Goal: Navigation & Orientation: Understand site structure

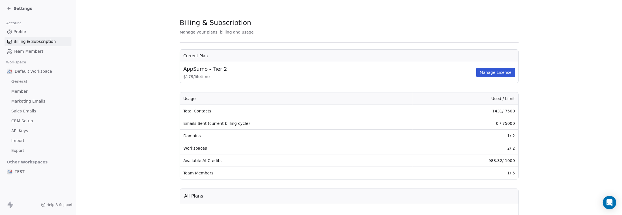
click at [9, 7] on icon at bounding box center [8, 7] width 1 height 1
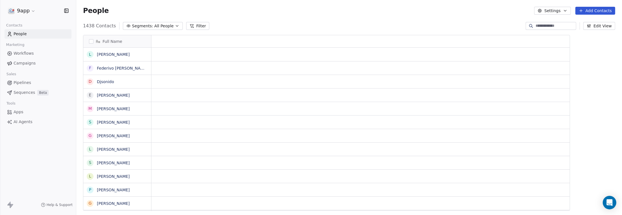
scroll to position [185, 541]
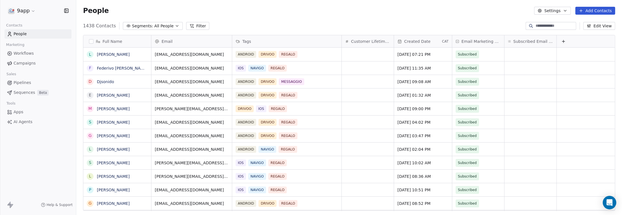
click at [21, 64] on span "Campaigns" at bounding box center [25, 63] width 22 height 6
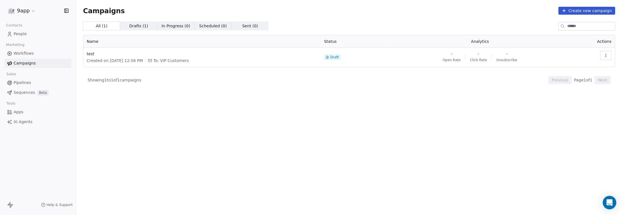
click at [29, 55] on span "Workflows" at bounding box center [24, 54] width 20 height 6
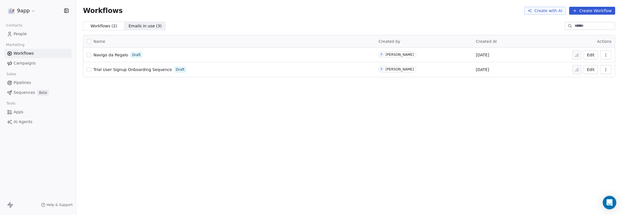
click at [592, 57] on button "Edit" at bounding box center [590, 55] width 14 height 9
click at [20, 34] on span "People" at bounding box center [20, 34] width 13 height 6
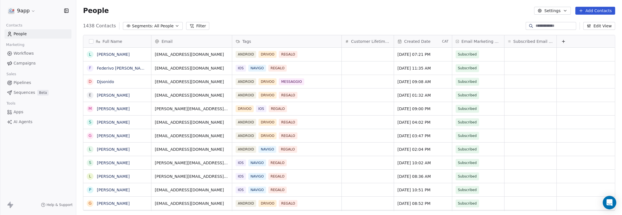
scroll to position [185, 541]
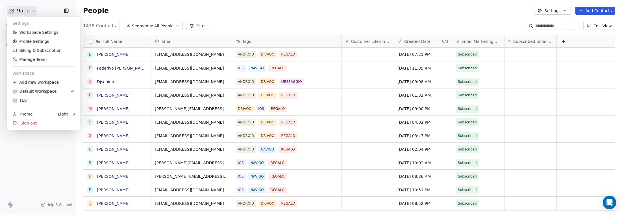
click at [25, 13] on html "9app Contacts People Marketing Workflows Campaigns Sales Pipelines Sequences Be…" at bounding box center [311, 107] width 622 height 215
click at [32, 32] on link "Workspace Settings" at bounding box center [43, 32] width 69 height 9
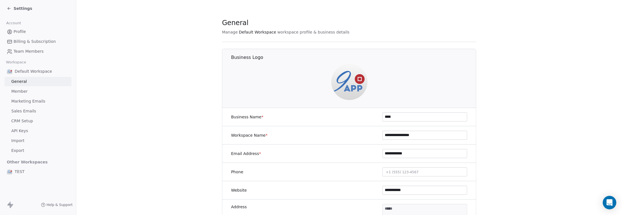
click at [16, 92] on span "Member" at bounding box center [19, 92] width 16 height 6
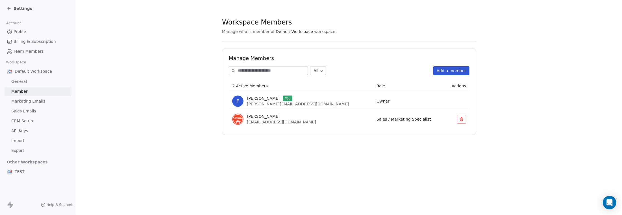
click at [12, 101] on span "Marketing Emails" at bounding box center [28, 102] width 34 height 6
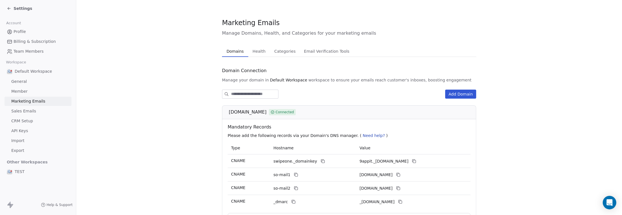
click at [18, 31] on span "Profile" at bounding box center [20, 32] width 12 height 6
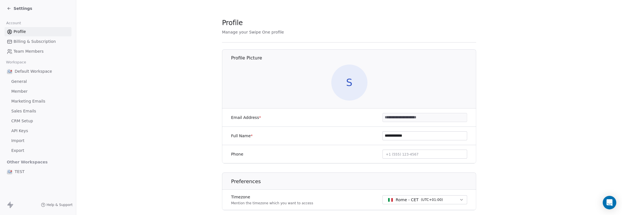
click at [24, 51] on span "Team Members" at bounding box center [29, 52] width 30 height 6
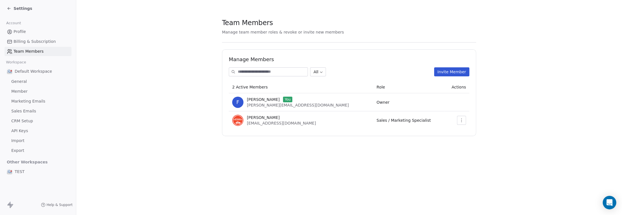
click at [18, 81] on span "General" at bounding box center [19, 82] width 16 height 6
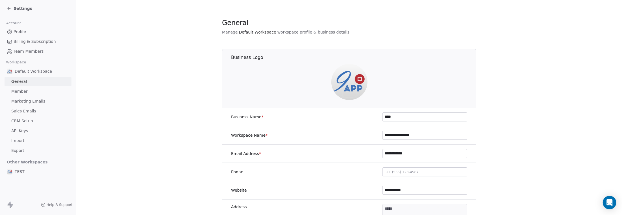
click at [18, 91] on span "Member" at bounding box center [19, 92] width 16 height 6
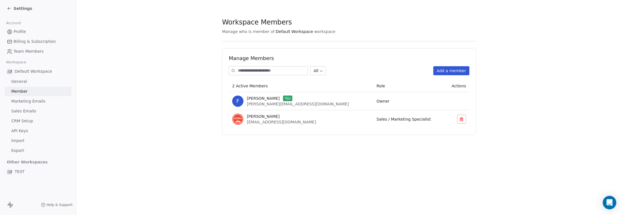
click at [19, 101] on span "Marketing Emails" at bounding box center [28, 102] width 34 height 6
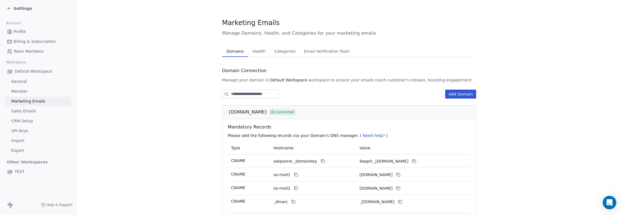
click at [19, 110] on span "Sales Emails" at bounding box center [23, 111] width 25 height 6
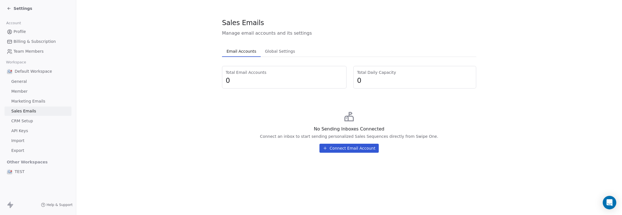
click at [18, 121] on span "CRM Setup" at bounding box center [22, 121] width 22 height 6
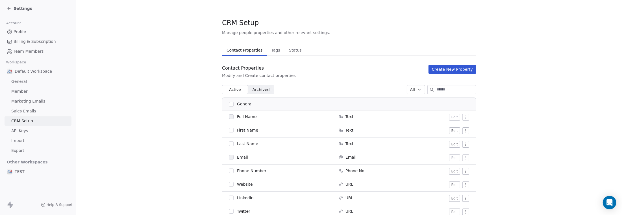
click at [17, 131] on span "API Keys" at bounding box center [19, 131] width 17 height 6
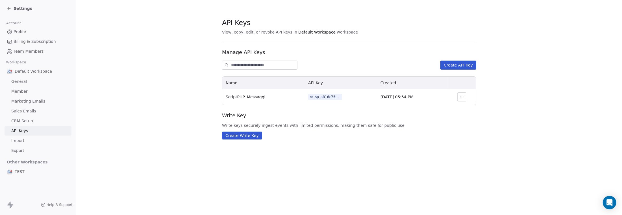
click at [17, 140] on span "Import" at bounding box center [17, 141] width 13 height 6
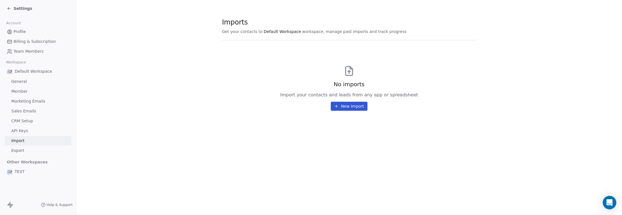
click at [32, 74] on div "Default Workspace" at bounding box center [38, 71] width 67 height 10
click at [30, 72] on span "Default Workspace" at bounding box center [33, 72] width 37 height 6
click at [9, 73] on img at bounding box center [10, 72] width 6 height 6
click at [19, 82] on span "General" at bounding box center [19, 82] width 16 height 6
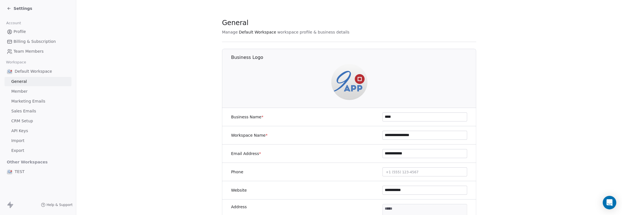
click at [11, 11] on div "Settings" at bounding box center [19, 9] width 25 height 6
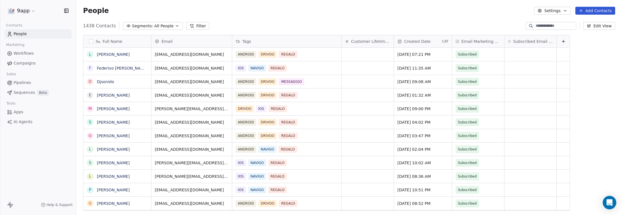
scroll to position [185, 541]
click at [236, 41] on icon at bounding box center [237, 41] width 3 height 3
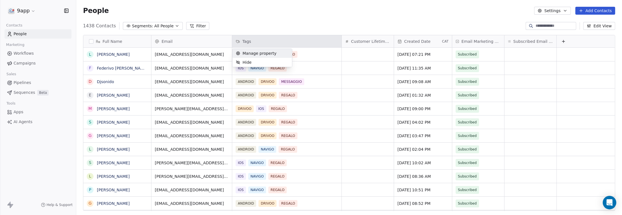
click at [243, 54] on span "Manage property" at bounding box center [259, 54] width 34 height 6
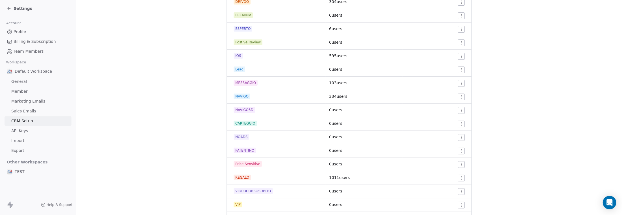
scroll to position [169, 0]
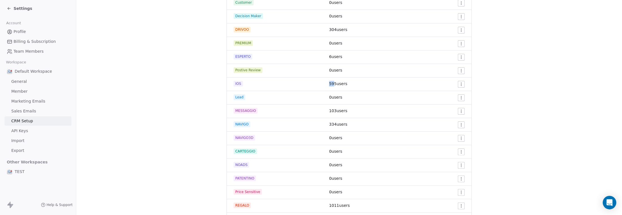
drag, startPoint x: 327, startPoint y: 84, endPoint x: 332, endPoint y: 84, distance: 4.8
click at [332, 84] on span "595 users" at bounding box center [338, 84] width 18 height 5
drag, startPoint x: 326, startPoint y: 29, endPoint x: 333, endPoint y: 29, distance: 7.1
click at [333, 29] on td "304 users" at bounding box center [363, 30] width 77 height 14
drag, startPoint x: 326, startPoint y: 125, endPoint x: 333, endPoint y: 125, distance: 7.1
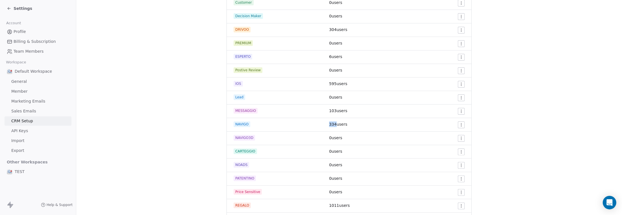
click at [333, 125] on td "334 users" at bounding box center [363, 125] width 77 height 14
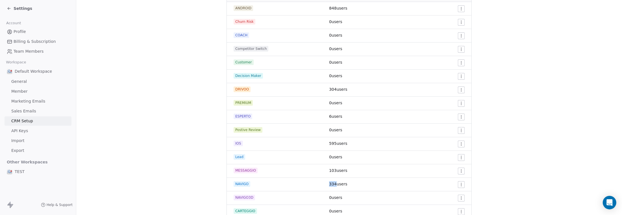
scroll to position [112, 0]
